Goal: Navigation & Orientation: Find specific page/section

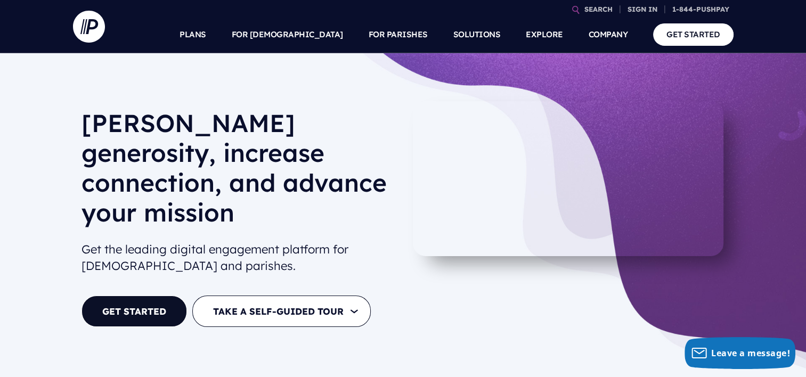
click at [637, 12] on link "SIGN IN" at bounding box center [642, 9] width 38 height 19
click at [638, 11] on link "SIGN IN" at bounding box center [642, 9] width 38 height 19
click at [647, 7] on link "SIGN IN" at bounding box center [642, 9] width 38 height 19
click at [520, 152] on p "Admin sign in for our Giving, [DEMOGRAPHIC_DATA] and MAS customers" at bounding box center [574, 174] width 166 height 46
